Goal: Task Accomplishment & Management: Complete application form

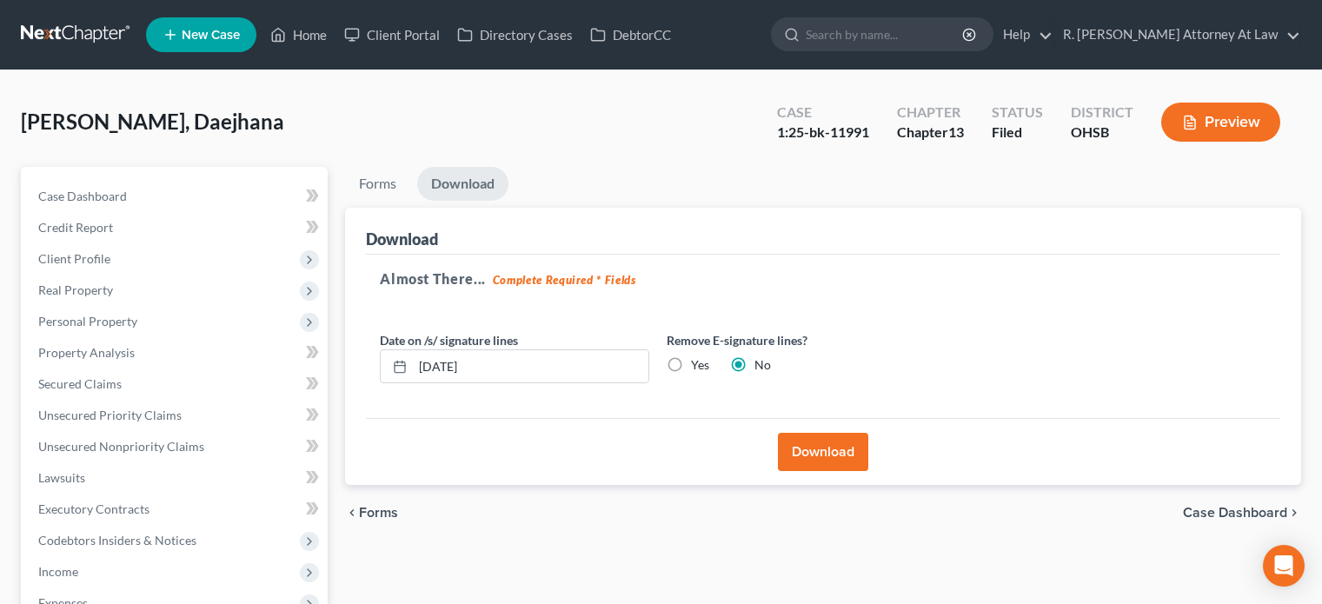
scroll to position [174, 0]
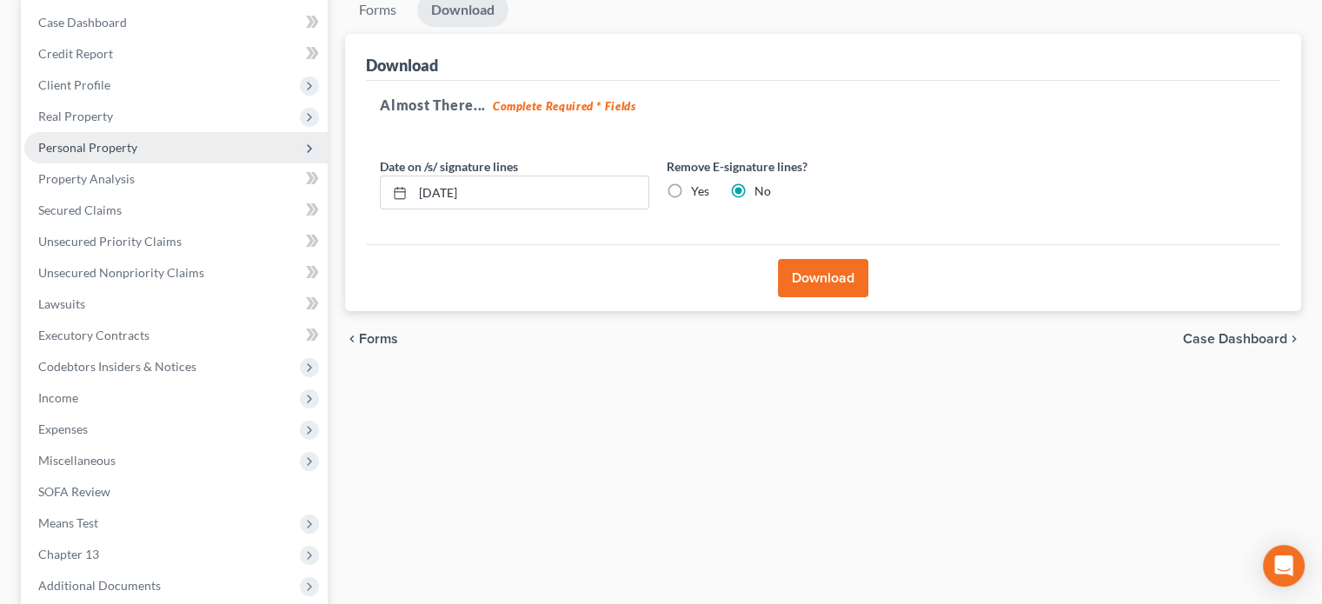
click at [69, 135] on span "Personal Property" at bounding box center [175, 147] width 303 height 31
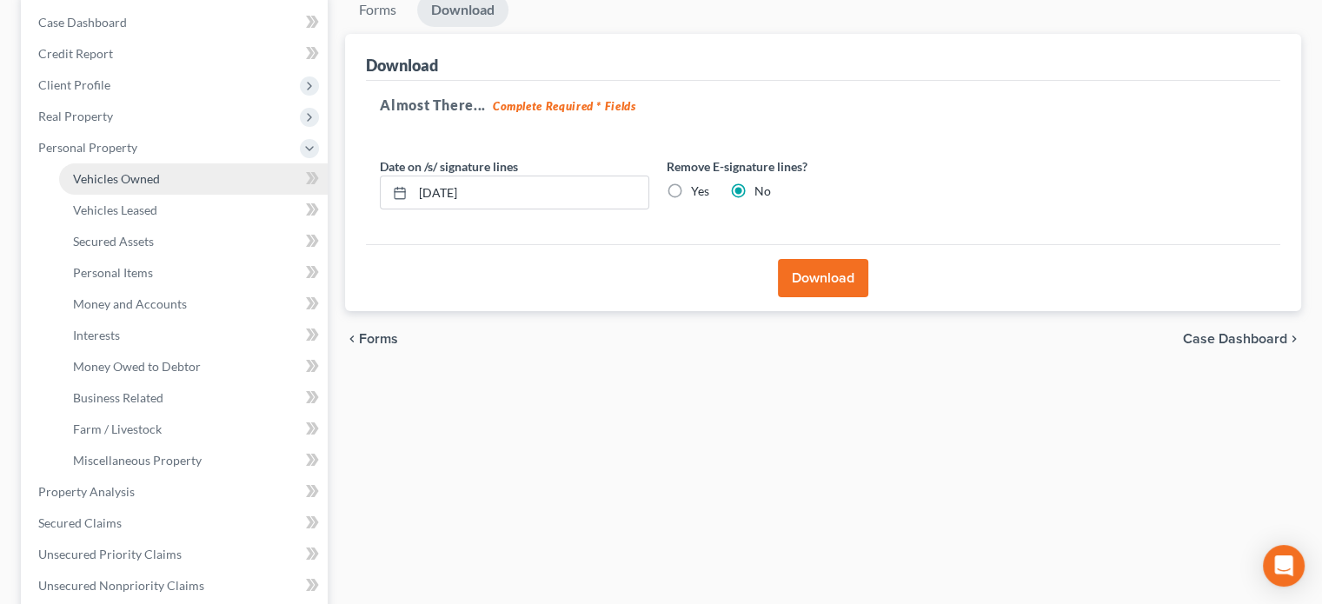
click at [97, 180] on span "Vehicles Owned" at bounding box center [116, 178] width 87 height 15
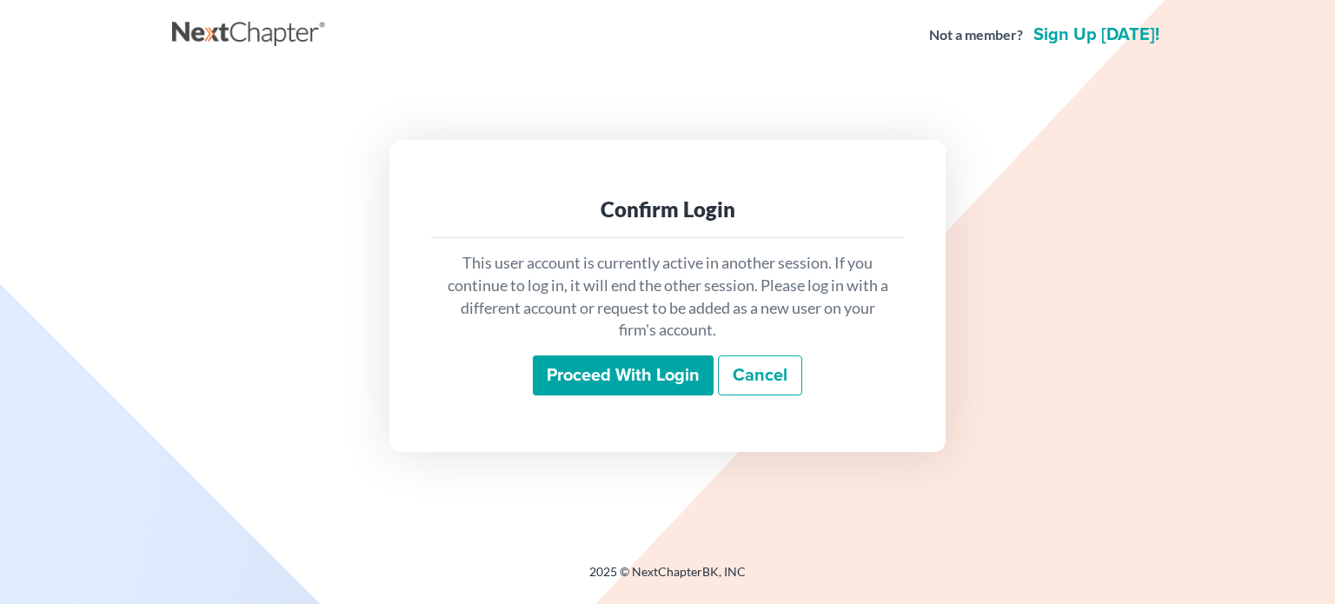
click at [600, 374] on input "Proceed with login" at bounding box center [623, 376] width 181 height 40
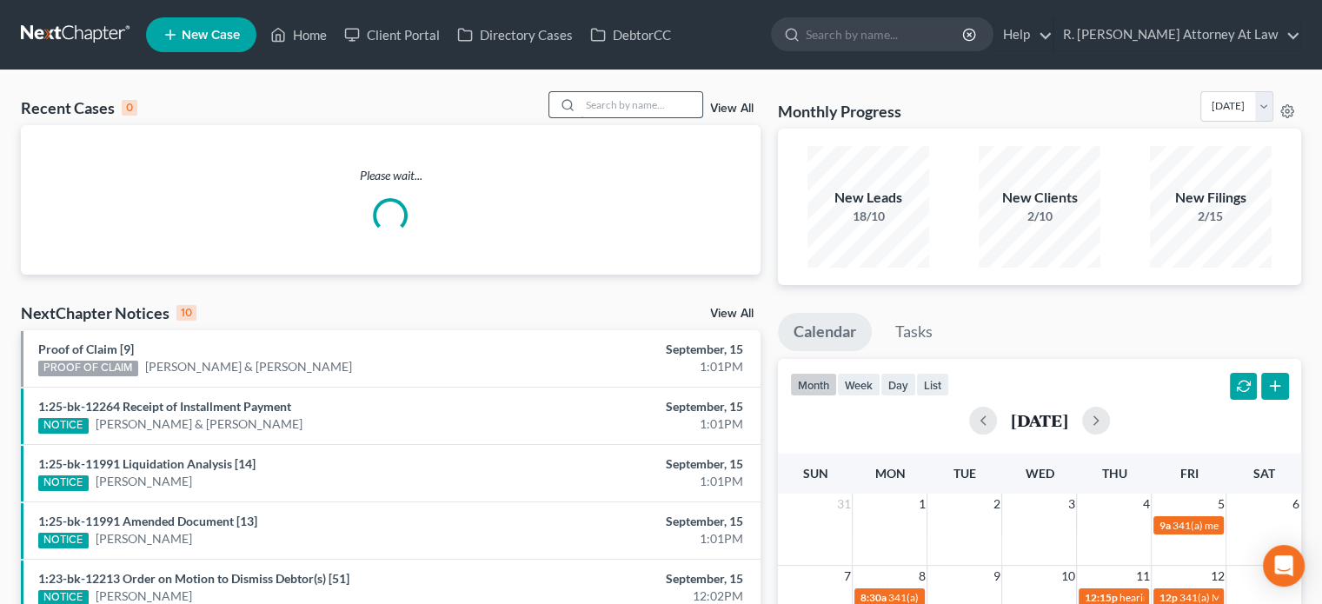
click at [588, 100] on input "search" at bounding box center [642, 104] width 122 height 25
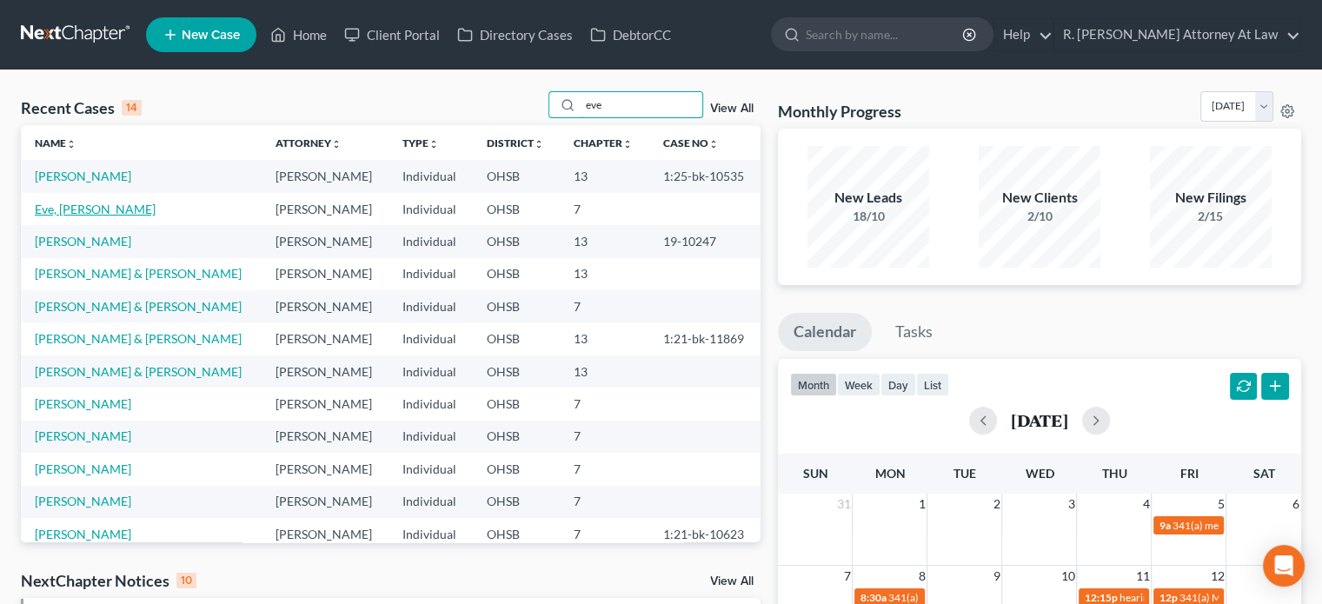
type input "eve"
click at [67, 212] on link "Eve, [PERSON_NAME]" at bounding box center [95, 209] width 121 height 15
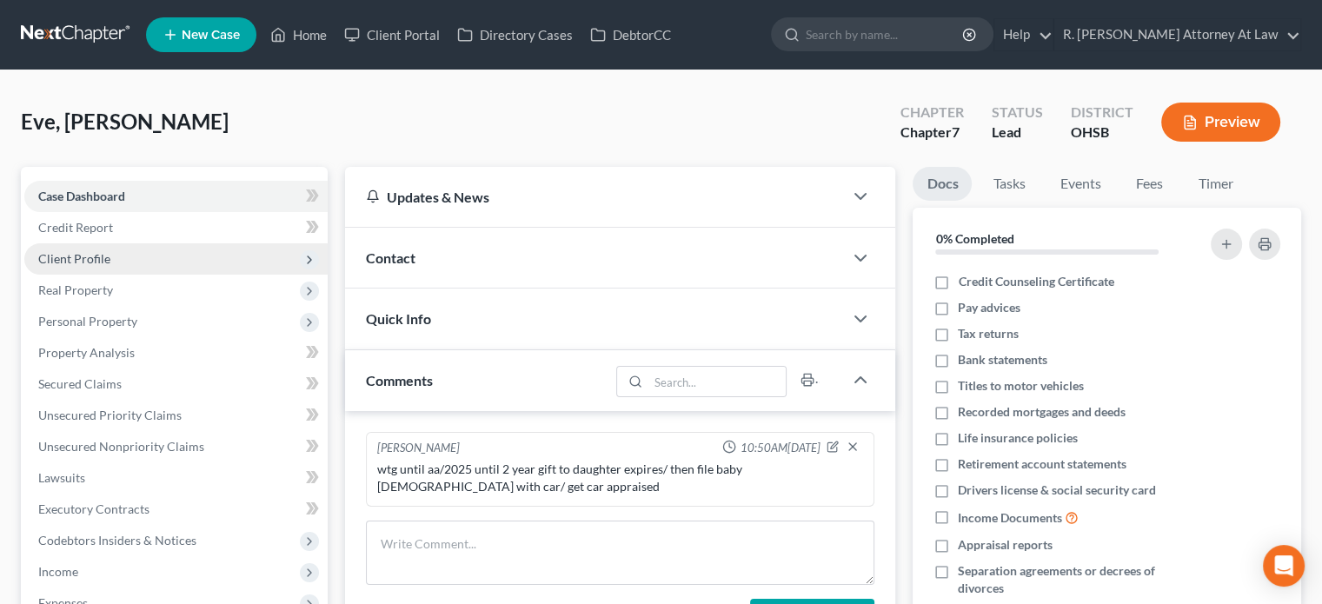
click at [87, 256] on span "Client Profile" at bounding box center [74, 258] width 72 height 15
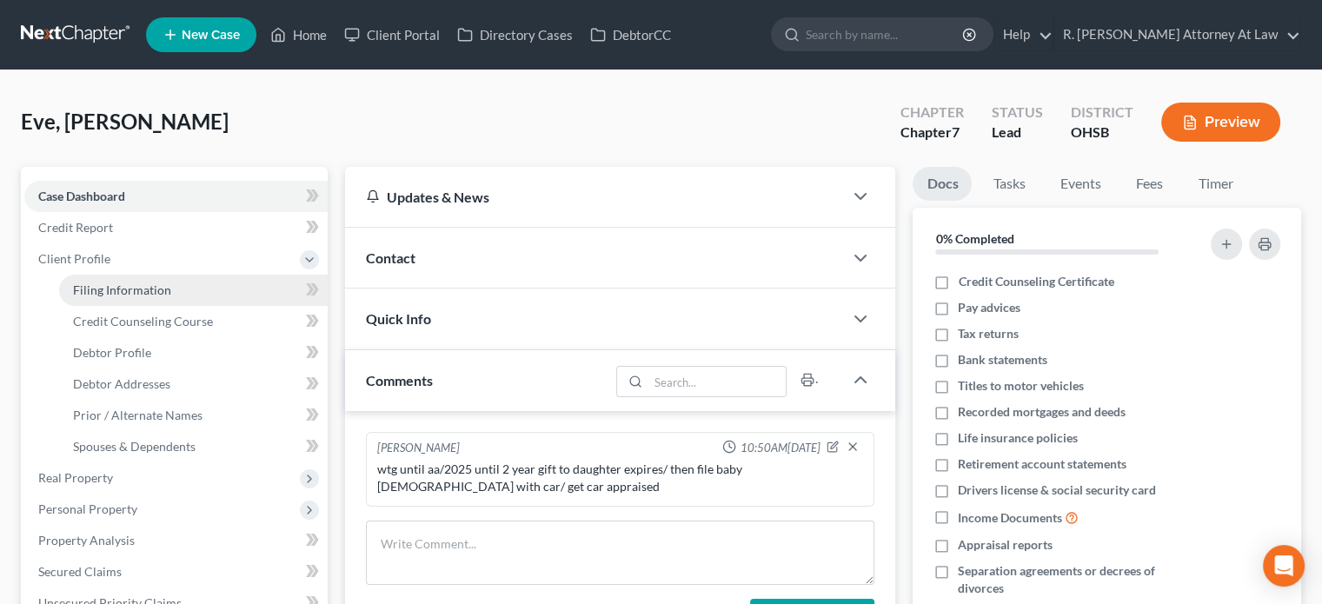
click at [100, 284] on span "Filing Information" at bounding box center [122, 289] width 98 height 15
select select "1"
select select "0"
select select "36"
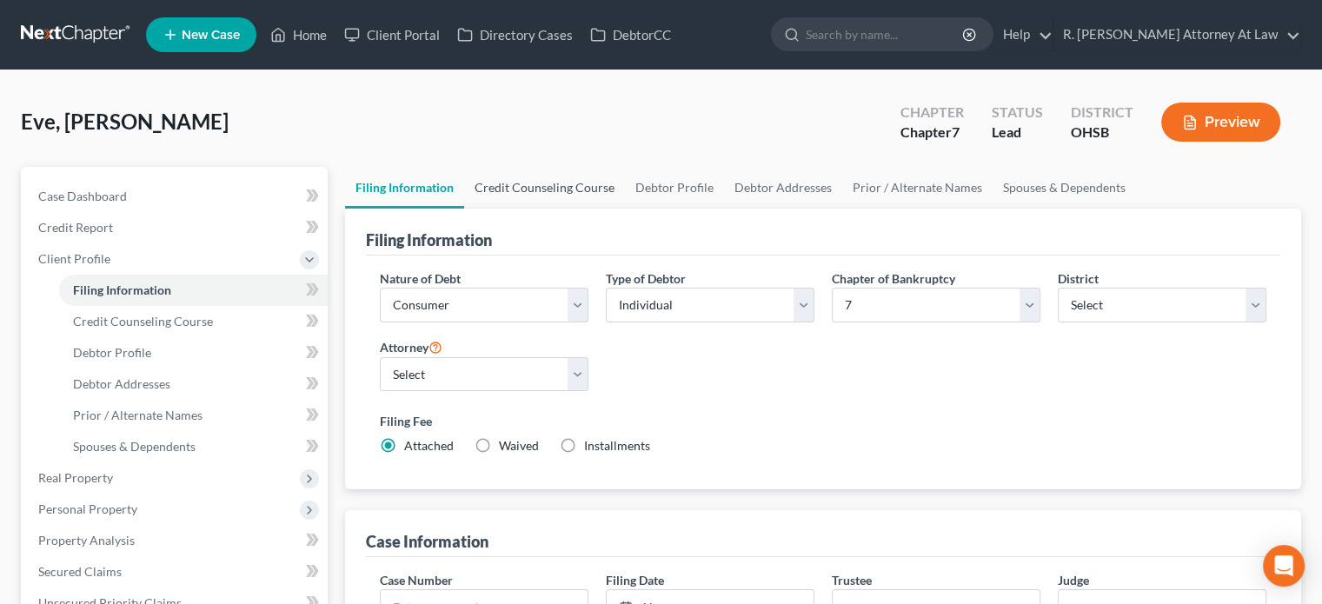
click at [515, 186] on link "Credit Counseling Course" at bounding box center [544, 188] width 161 height 42
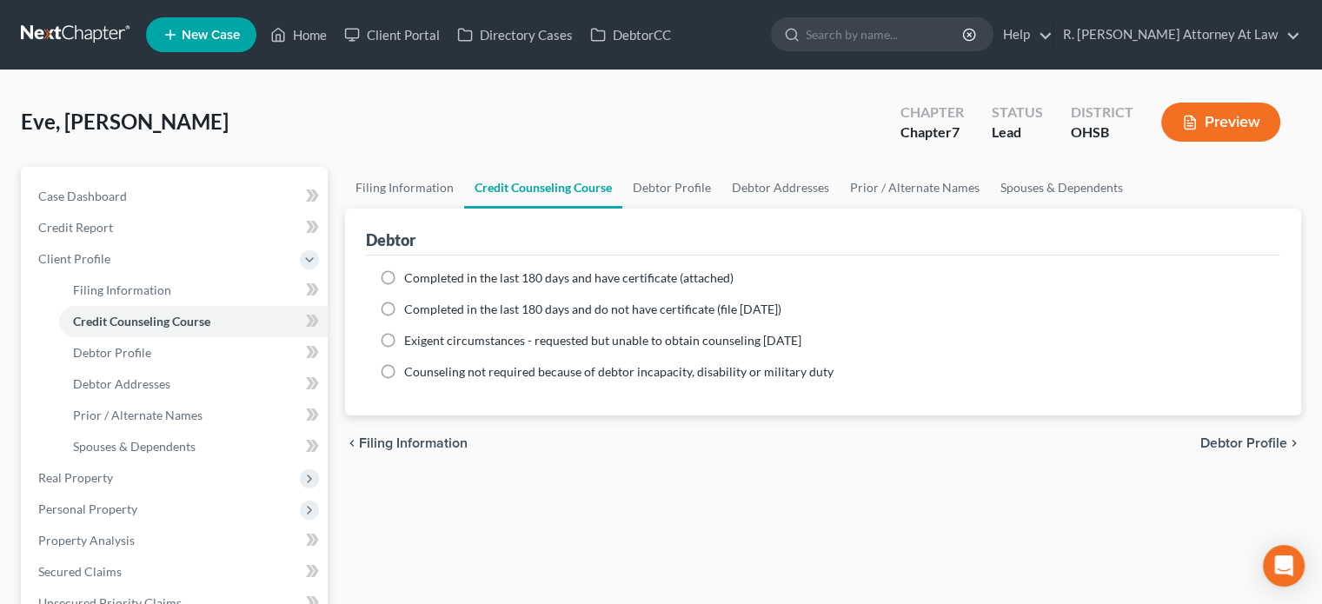
click at [402, 278] on div "Completed in the last 180 days and have certificate (attached)" at bounding box center [823, 277] width 887 height 17
click at [404, 275] on label "Completed in the last 180 days and have certificate (attached)" at bounding box center [568, 277] width 329 height 17
click at [411, 275] on input "Completed in the last 180 days and have certificate (attached)" at bounding box center [416, 274] width 11 height 11
radio input "true"
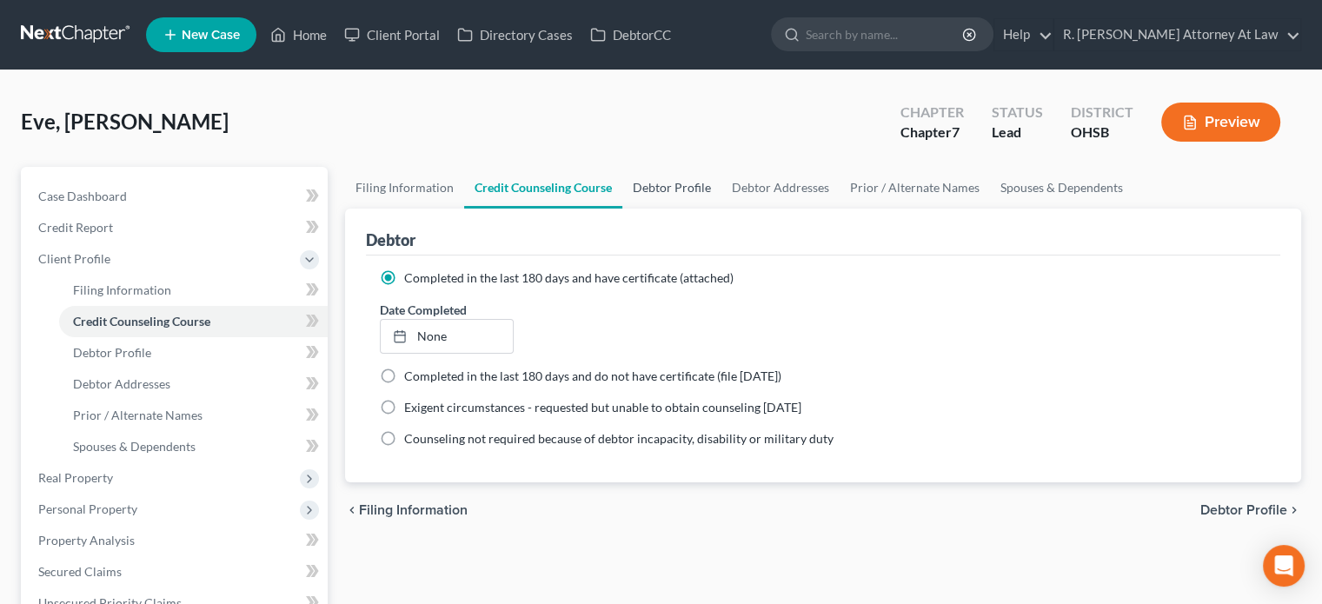
click at [670, 179] on link "Debtor Profile" at bounding box center [671, 188] width 99 height 42
select select "0"
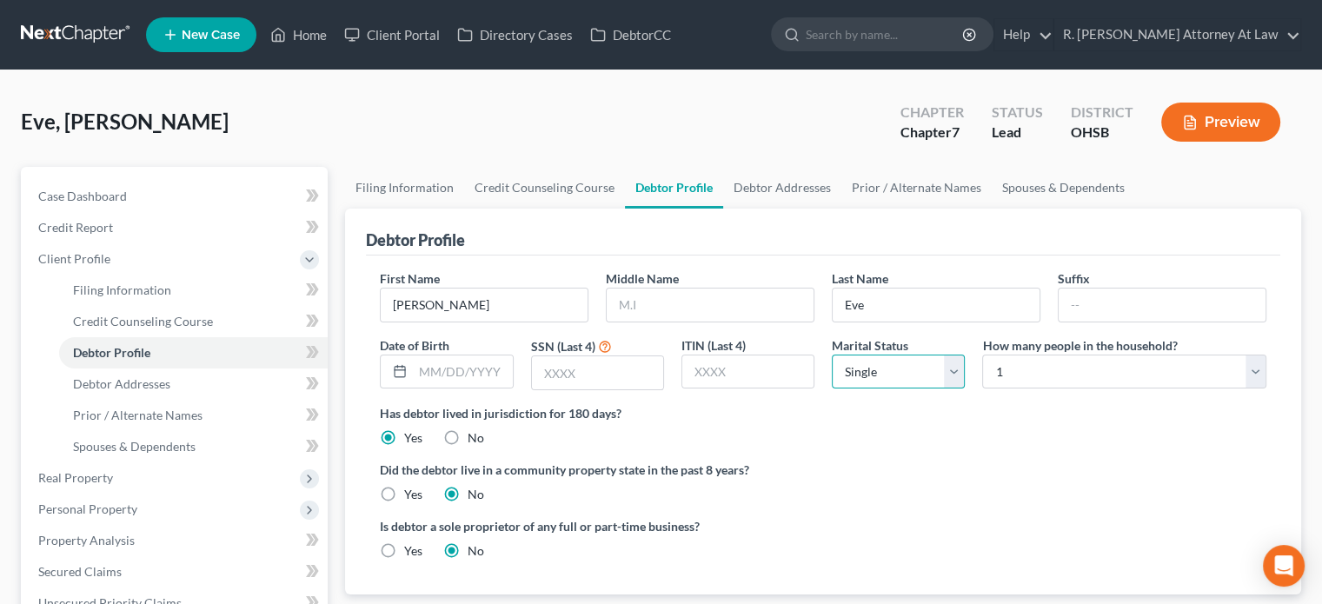
click at [858, 375] on select "Select Single Married Separated Divorced Widowed" at bounding box center [898, 372] width 133 height 35
select select "4"
click at [832, 355] on select "Select Single Married Separated Divorced Widowed" at bounding box center [898, 372] width 133 height 35
click at [664, 309] on input "text" at bounding box center [710, 305] width 207 height 33
click at [753, 190] on link "Debtor Addresses" at bounding box center [782, 188] width 118 height 42
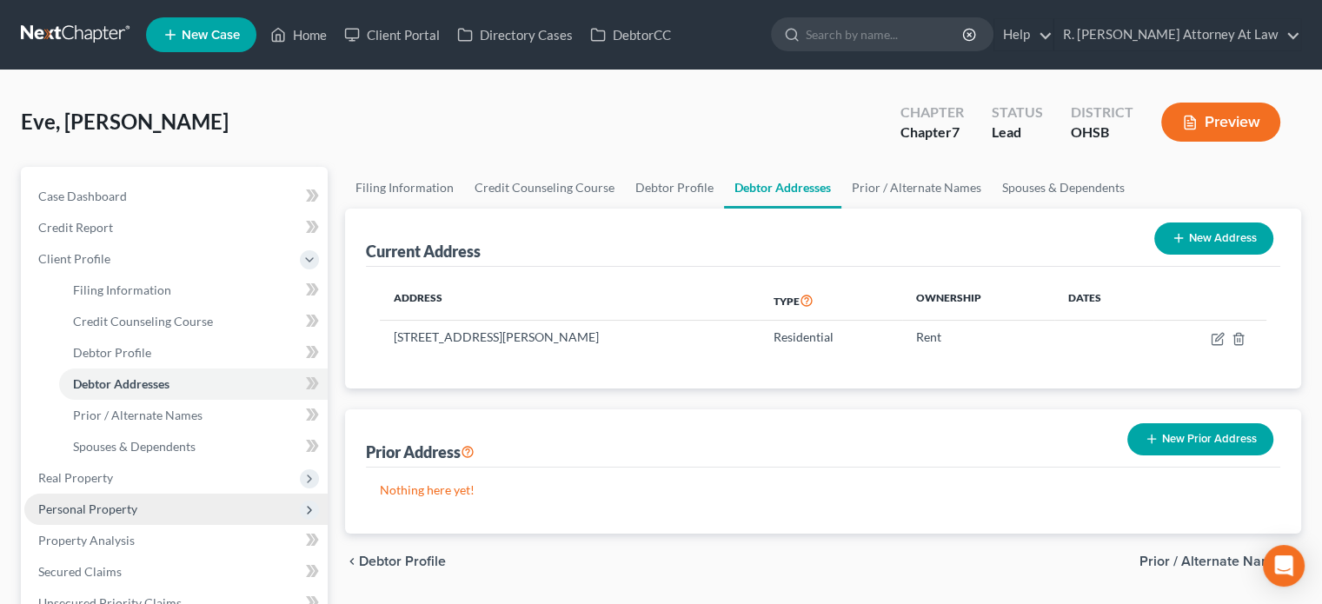
click at [104, 502] on span "Personal Property" at bounding box center [87, 509] width 99 height 15
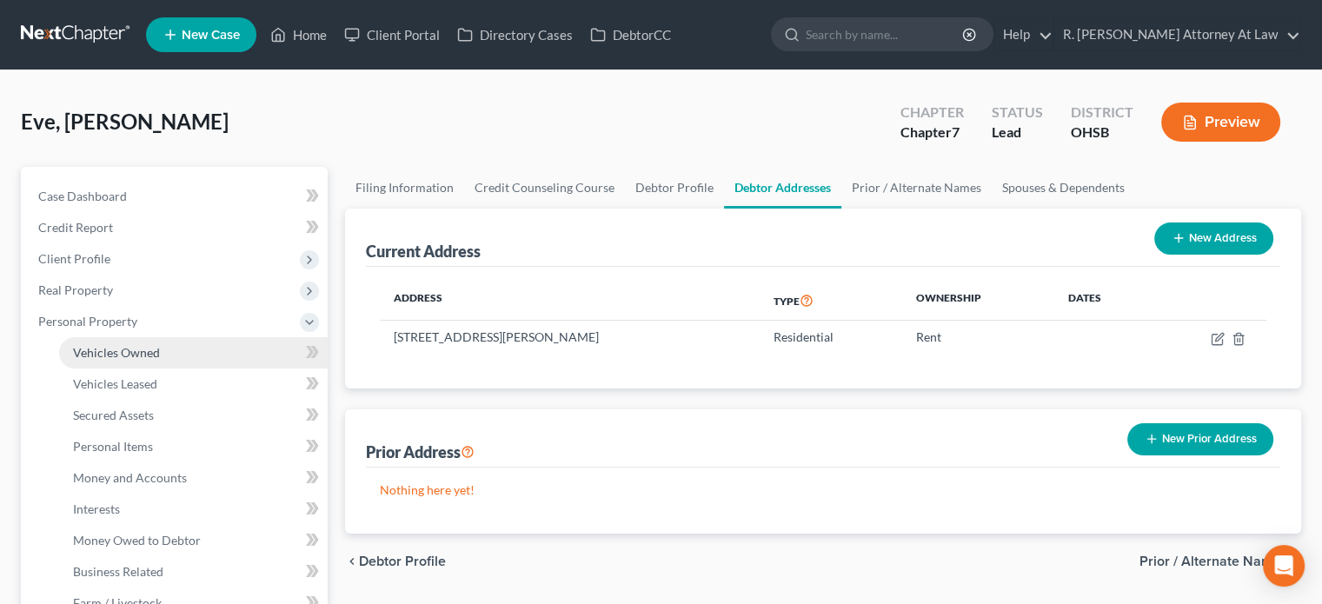
click at [105, 354] on span "Vehicles Owned" at bounding box center [116, 352] width 87 height 15
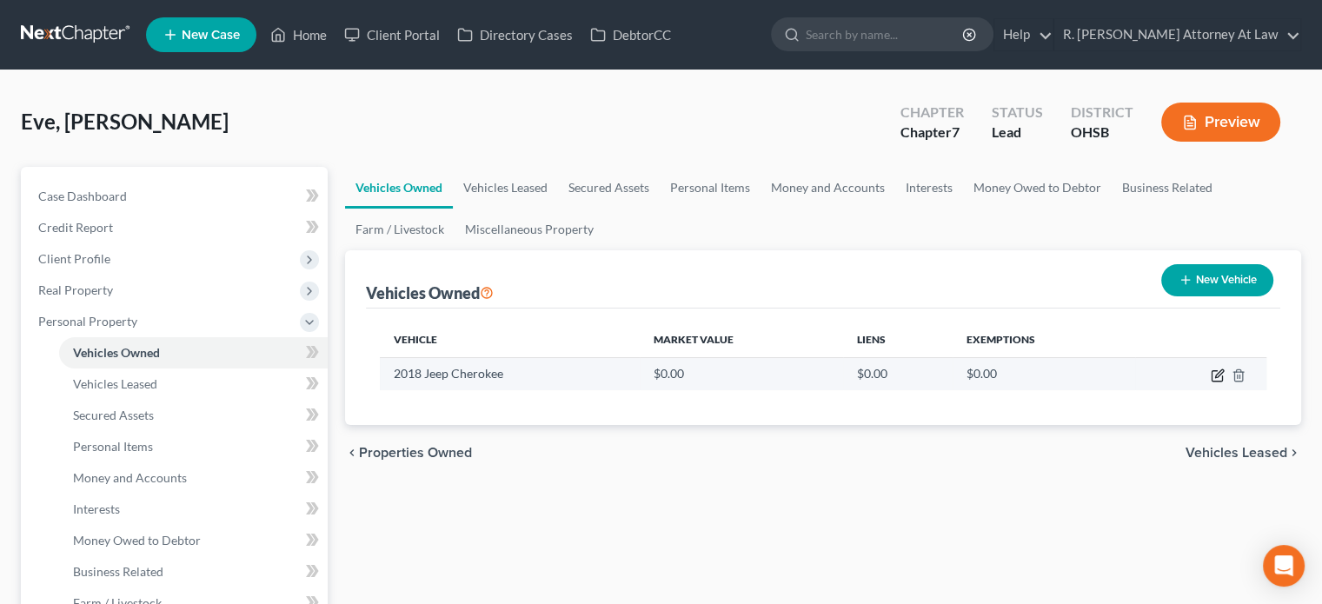
click at [1218, 378] on icon "button" at bounding box center [1218, 376] width 14 height 14
select select "0"
select select "8"
select select "2"
select select "0"
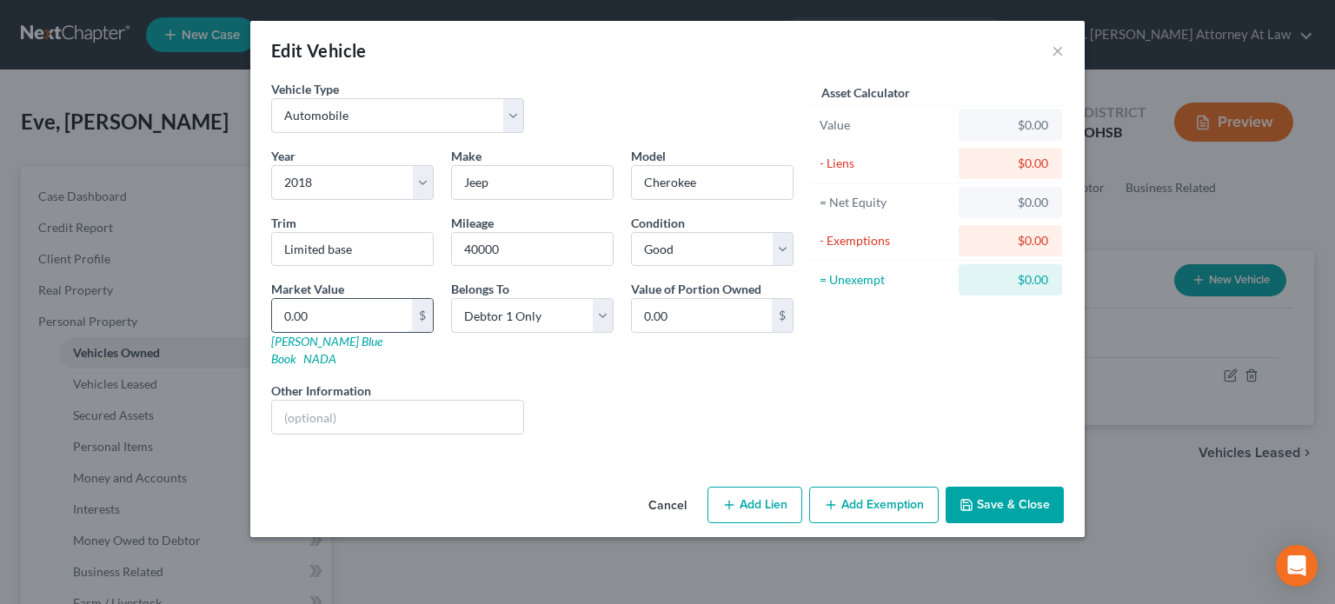
click at [332, 315] on input "0.00" at bounding box center [342, 315] width 140 height 33
type input "1"
type input "1.00"
type input "10"
type input "10.00"
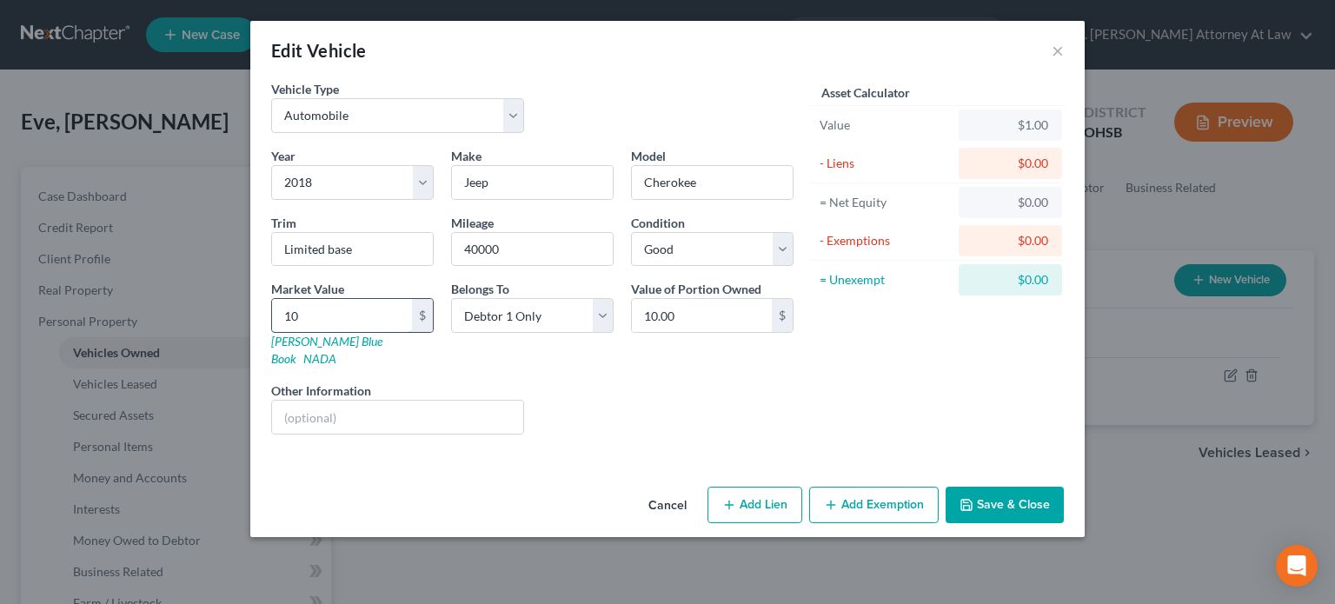
type input "105"
type input "105.00"
type input "1050"
type input "1,050.00"
type input "1,0500"
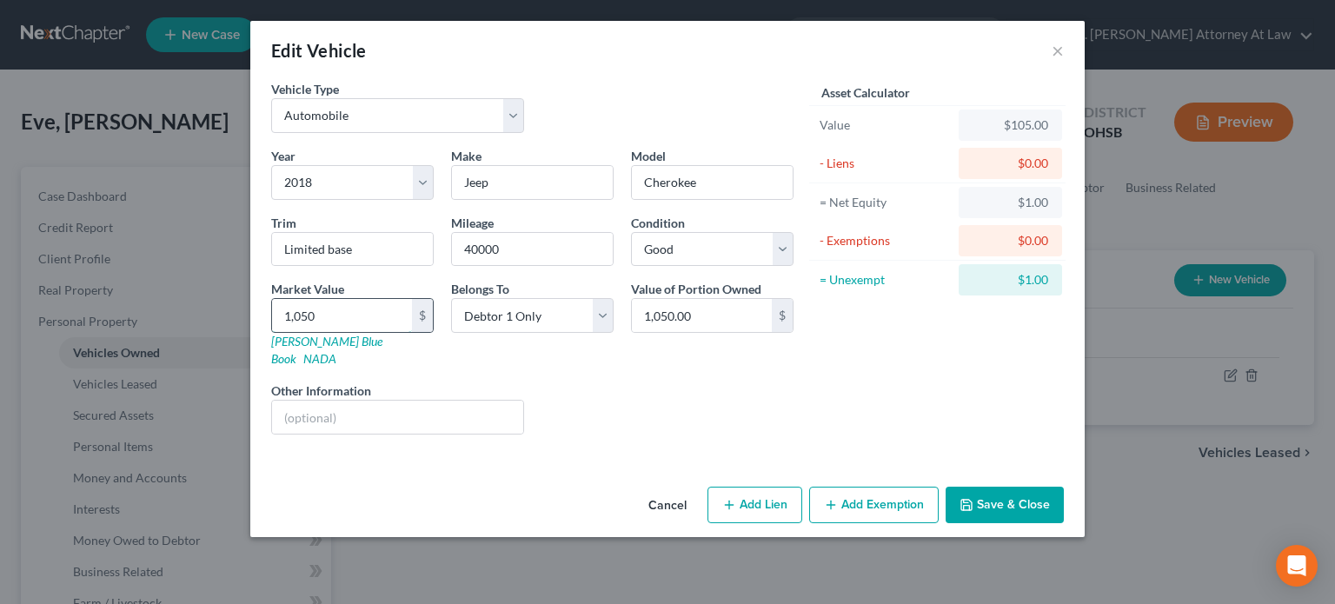
type input "10,500.00"
type input "10,500"
click at [356, 401] on input "text" at bounding box center [397, 417] width 251 height 33
type input "CarMax Appraisal"
click at [975, 489] on button "Save & Close" at bounding box center [1005, 505] width 118 height 37
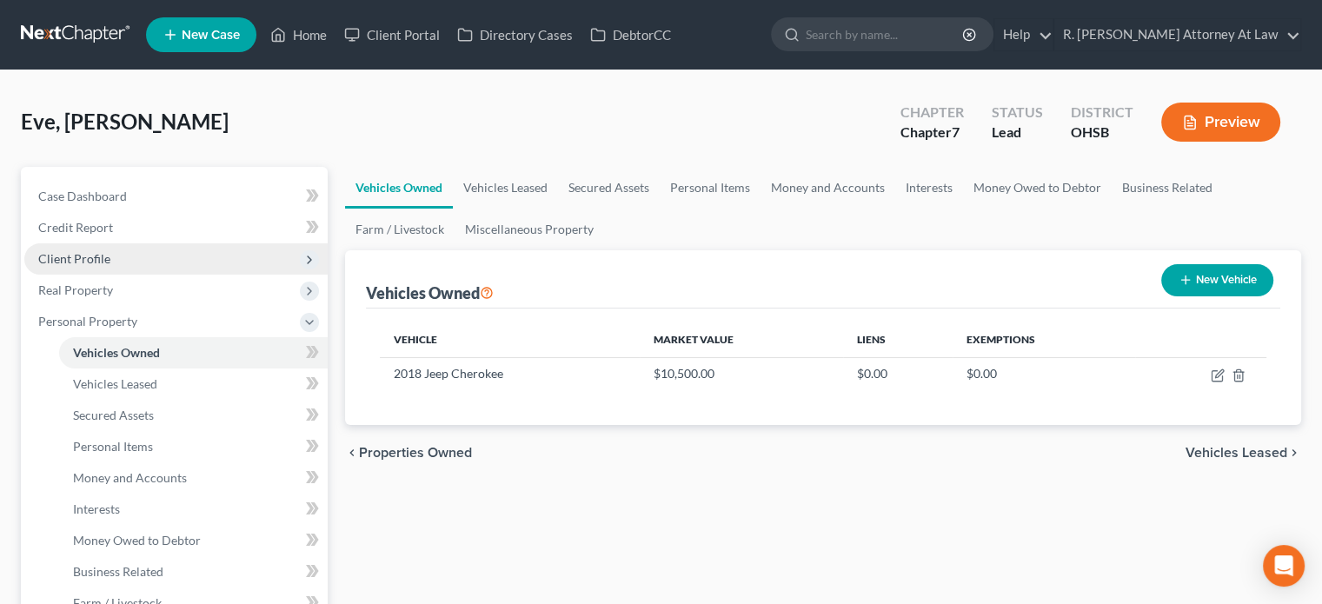
click at [68, 255] on span "Client Profile" at bounding box center [74, 258] width 72 height 15
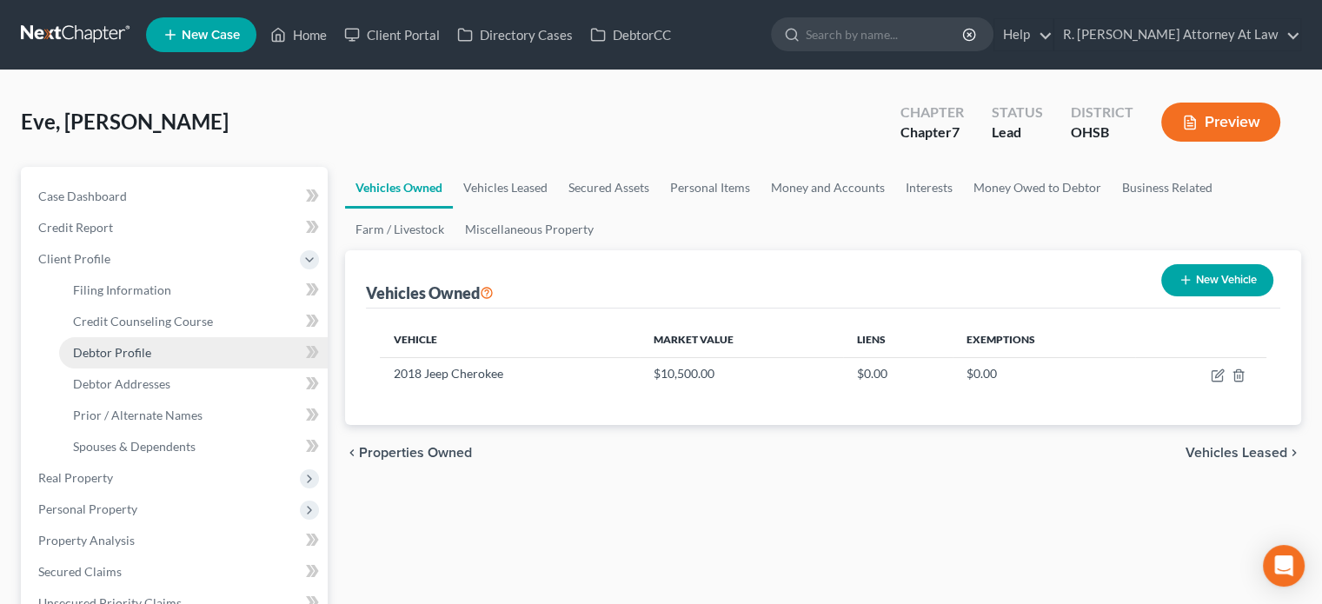
click at [107, 349] on span "Debtor Profile" at bounding box center [112, 352] width 78 height 15
select select "4"
select select "0"
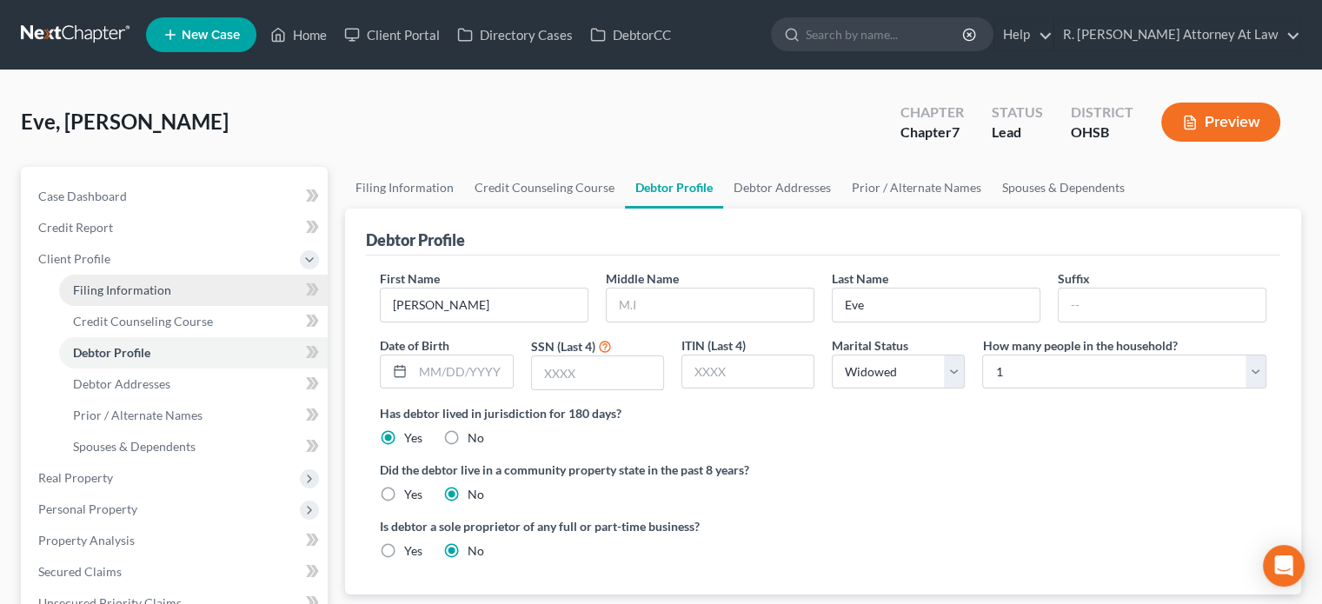
click at [115, 289] on span "Filing Information" at bounding box center [122, 289] width 98 height 15
select select "1"
select select "0"
select select "62"
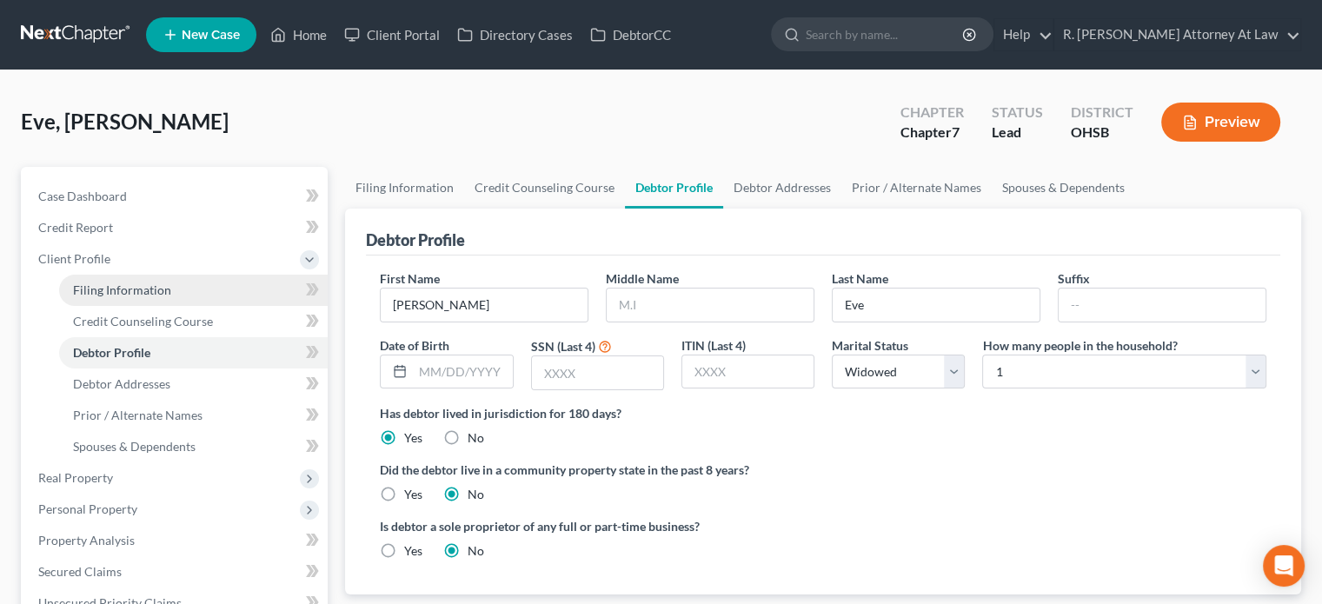
select select "0"
select select "36"
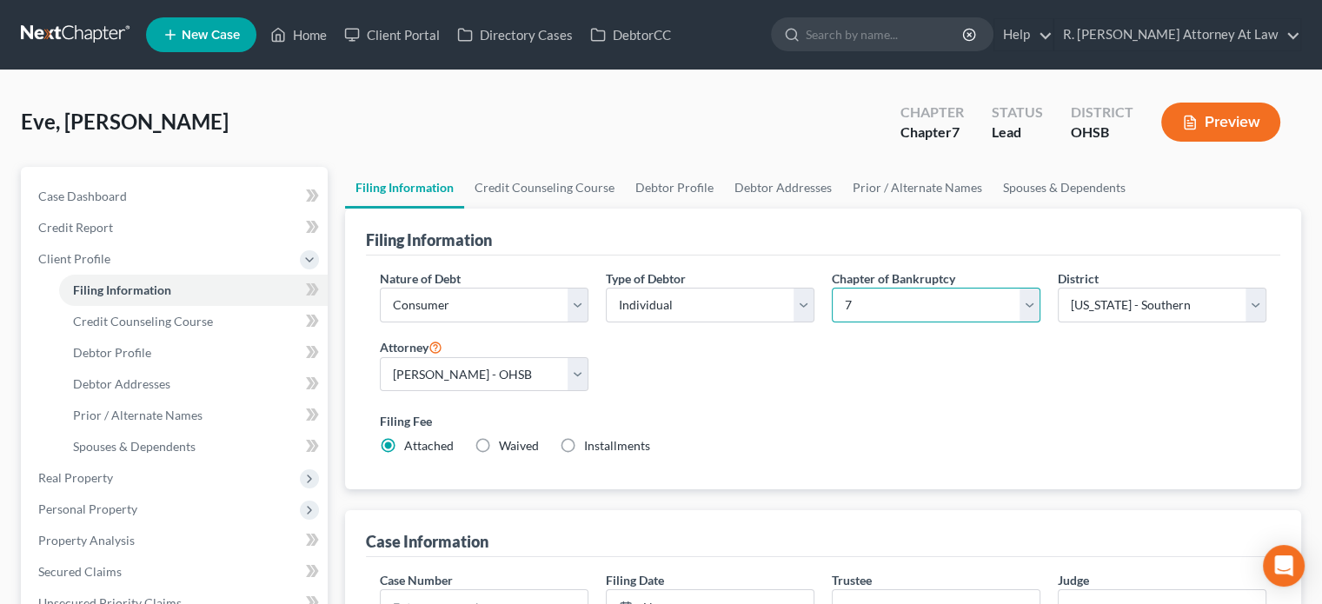
click at [853, 296] on select "Select 7 11 12 13" at bounding box center [936, 305] width 209 height 35
select select "3"
click at [832, 288] on select "Select 7 11 12 13" at bounding box center [936, 305] width 209 height 35
click at [825, 385] on div "Nature of Debt Select Business Consumer Other Nature of Business Select Clearin…" at bounding box center [823, 369] width 904 height 200
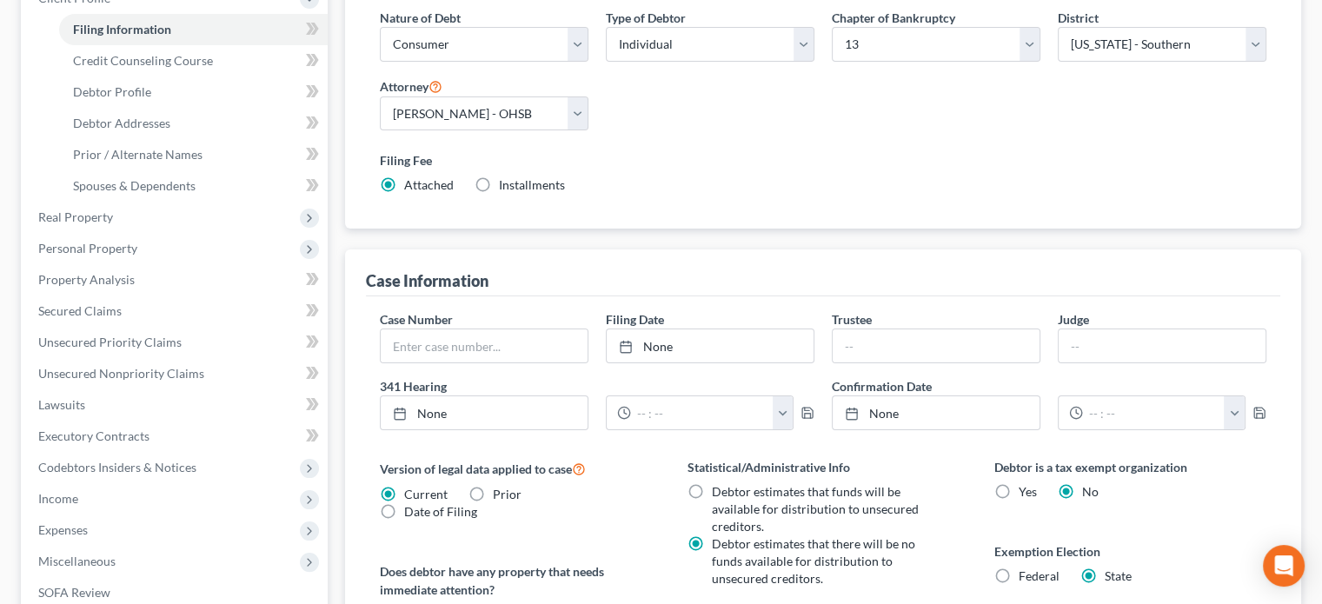
scroll to position [261, 0]
click at [579, 163] on label "Filing Fee" at bounding box center [823, 160] width 887 height 18
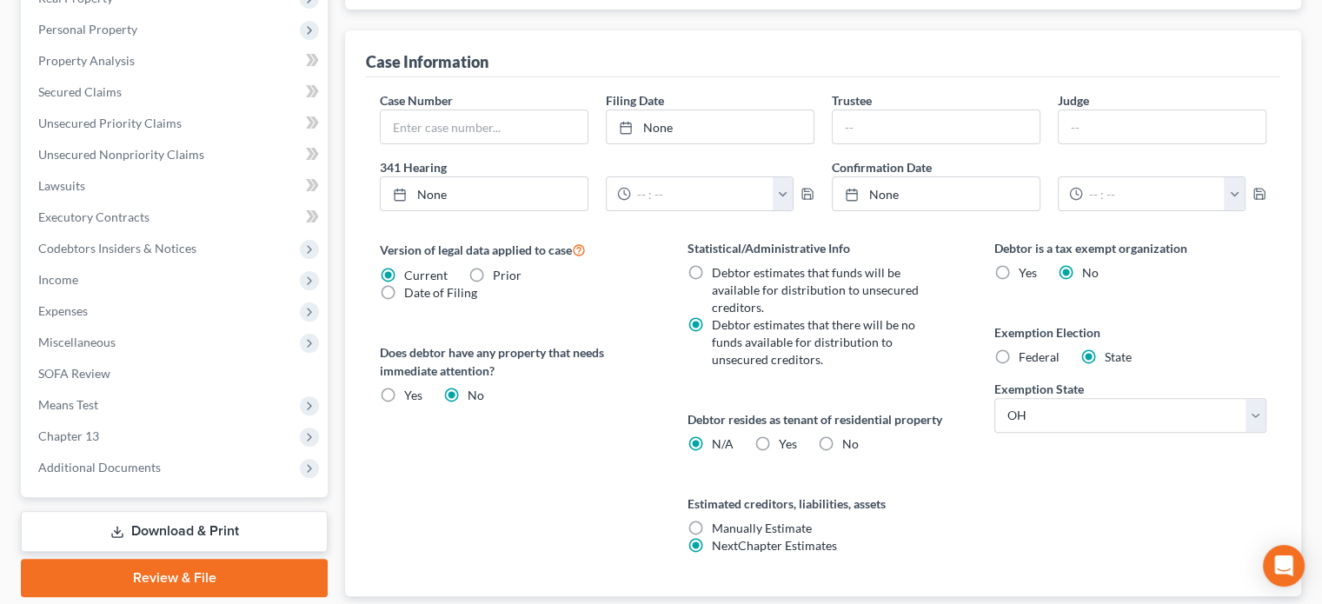
scroll to position [522, 0]
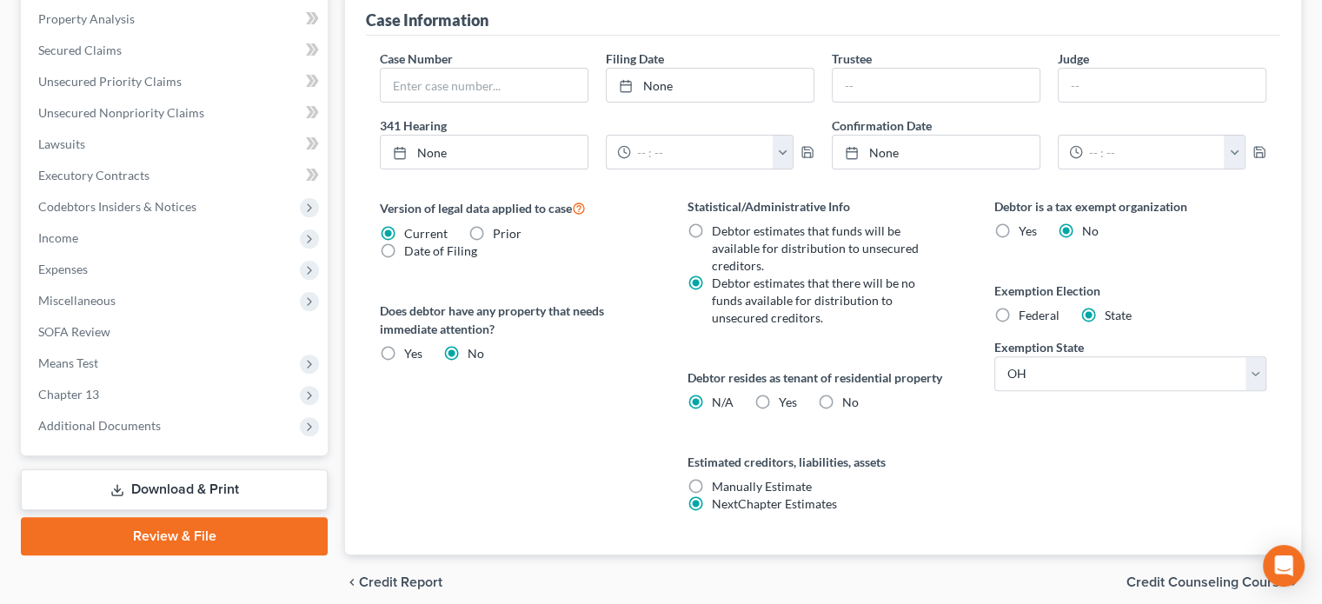
click at [779, 397] on label "Yes Yes" at bounding box center [788, 402] width 18 height 17
click at [786, 397] on input "Yes Yes" at bounding box center [791, 399] width 11 height 11
radio input "true"
radio input "false"
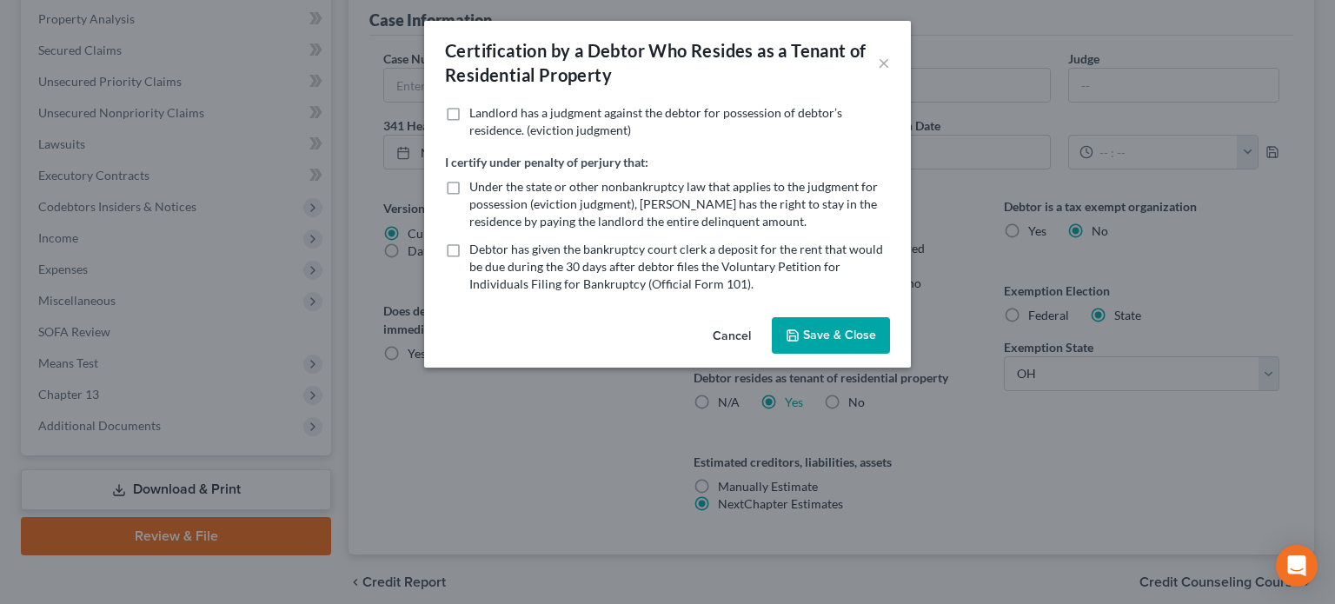
click at [801, 328] on button "Save & Close" at bounding box center [831, 335] width 118 height 37
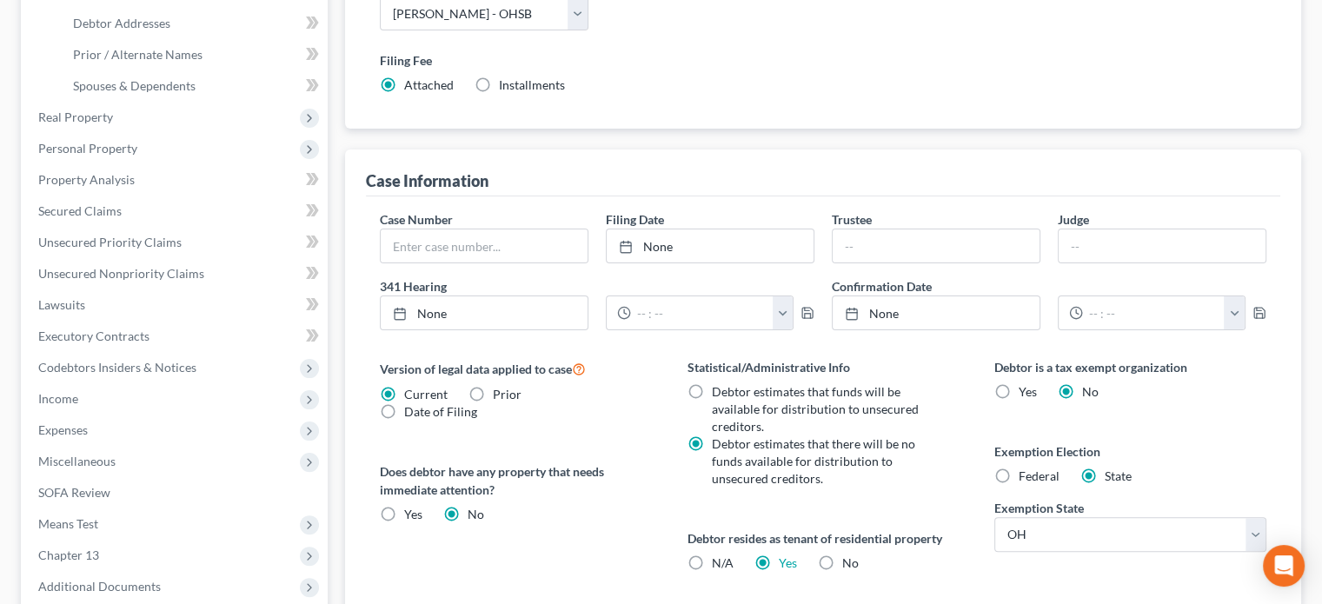
scroll to position [348, 0]
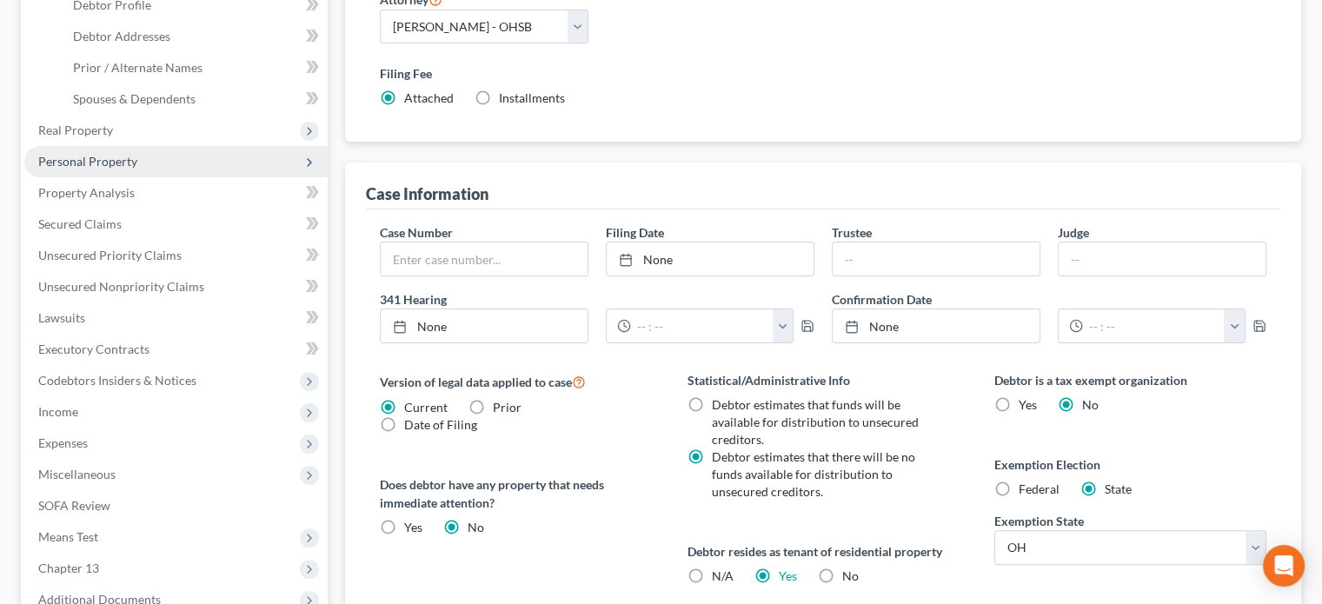
click at [60, 163] on span "Personal Property" at bounding box center [87, 161] width 99 height 15
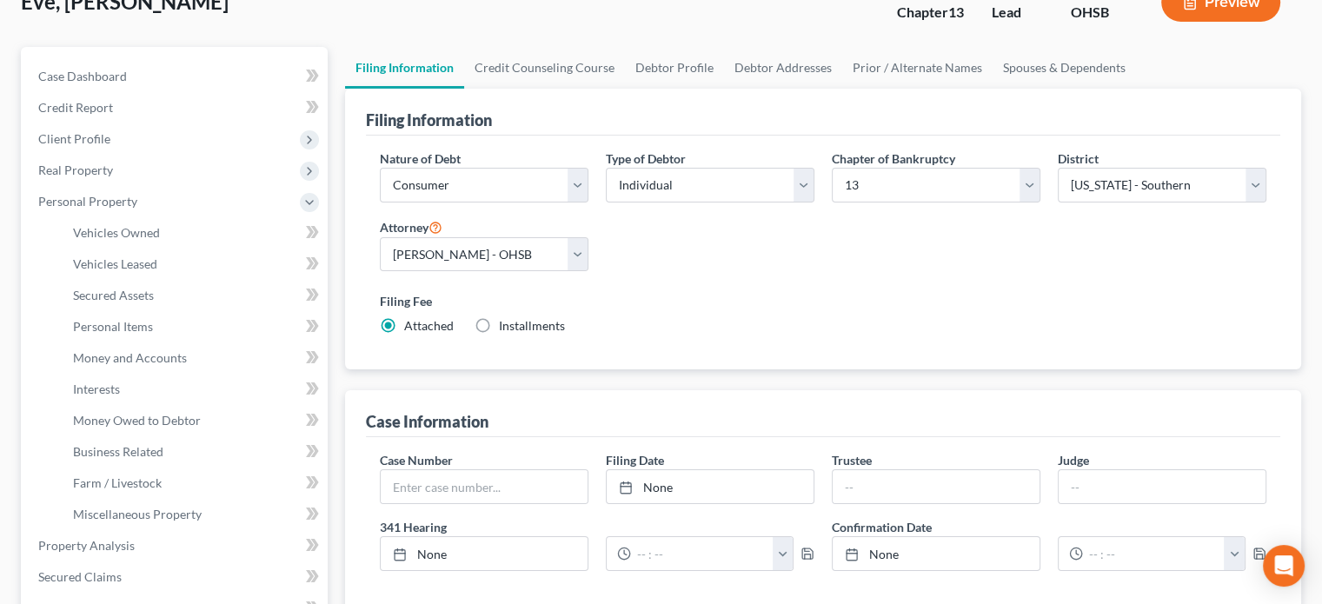
scroll to position [87, 0]
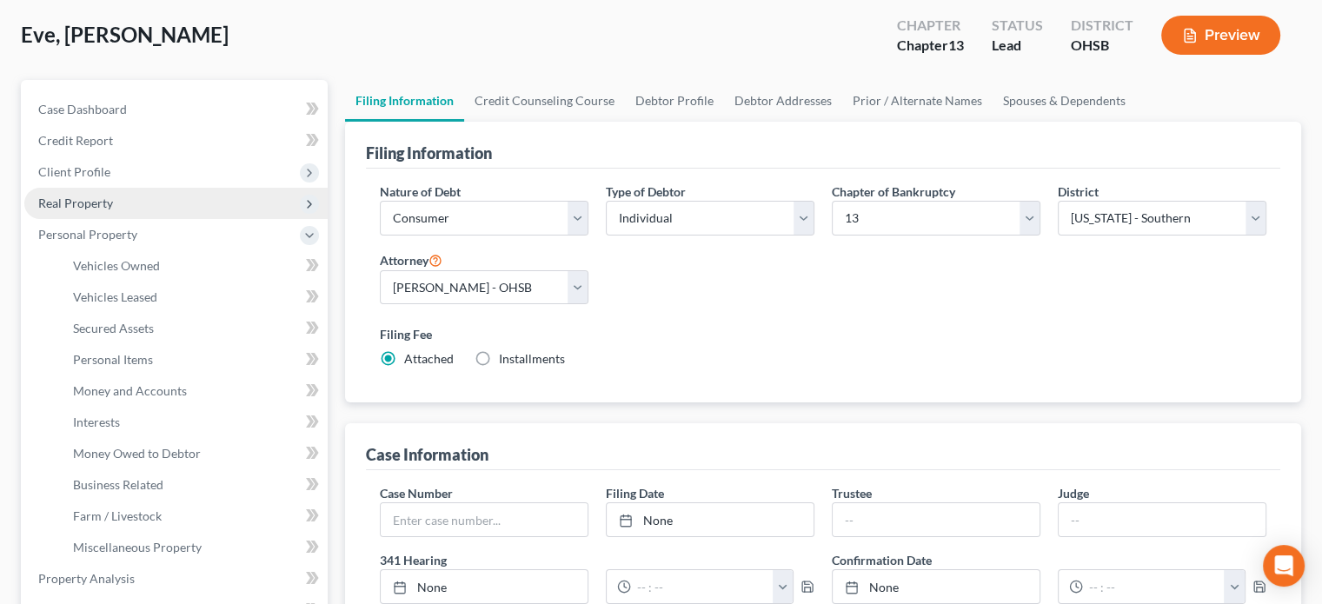
click at [87, 196] on span "Real Property" at bounding box center [75, 203] width 75 height 15
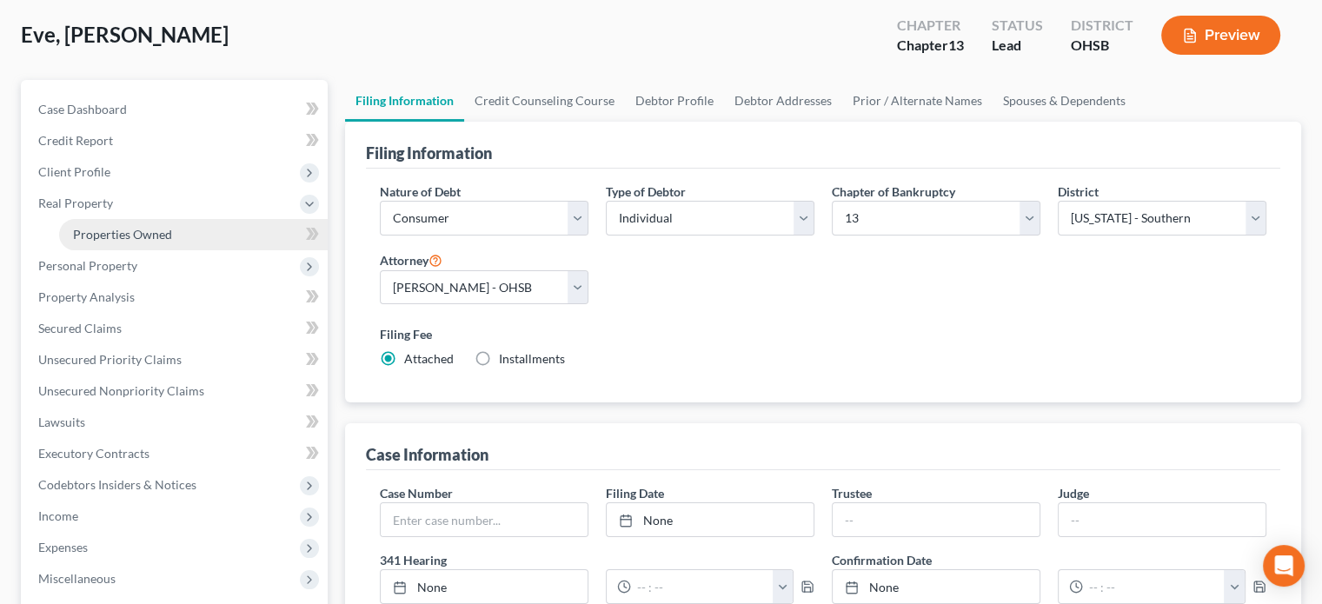
click at [105, 235] on span "Properties Owned" at bounding box center [122, 234] width 99 height 15
